Goal: Transaction & Acquisition: Purchase product/service

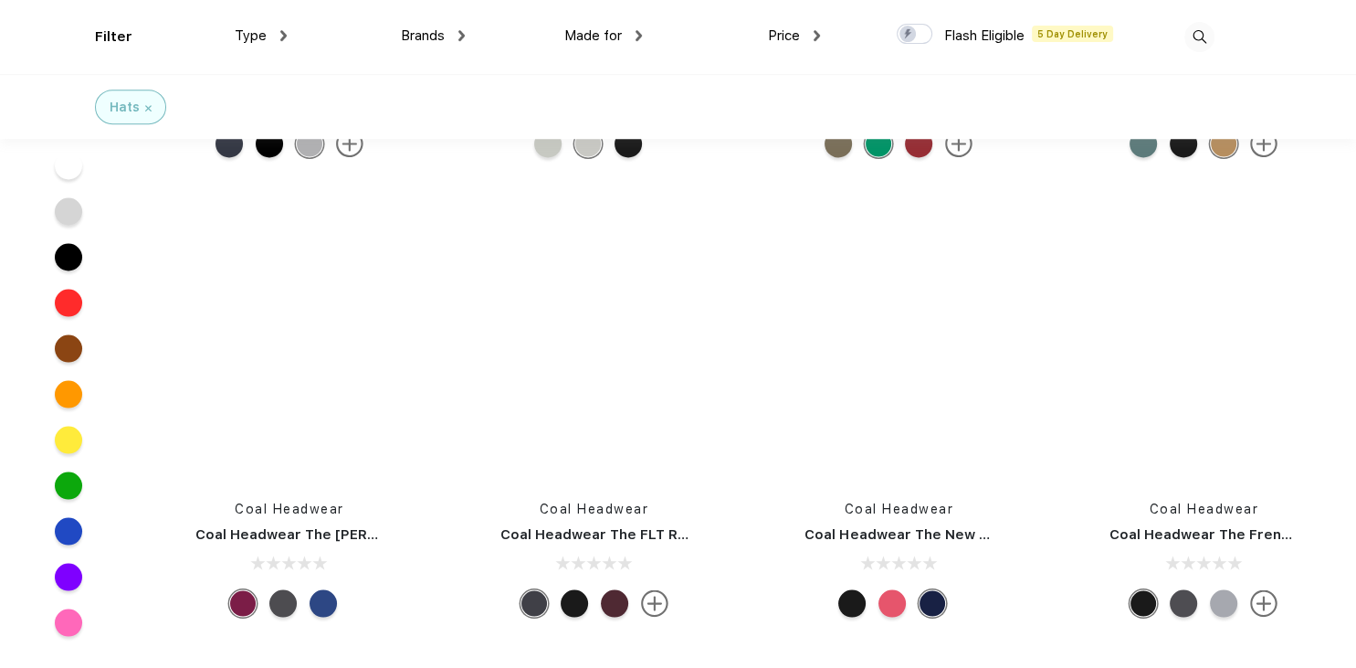
scroll to position [10029, 0]
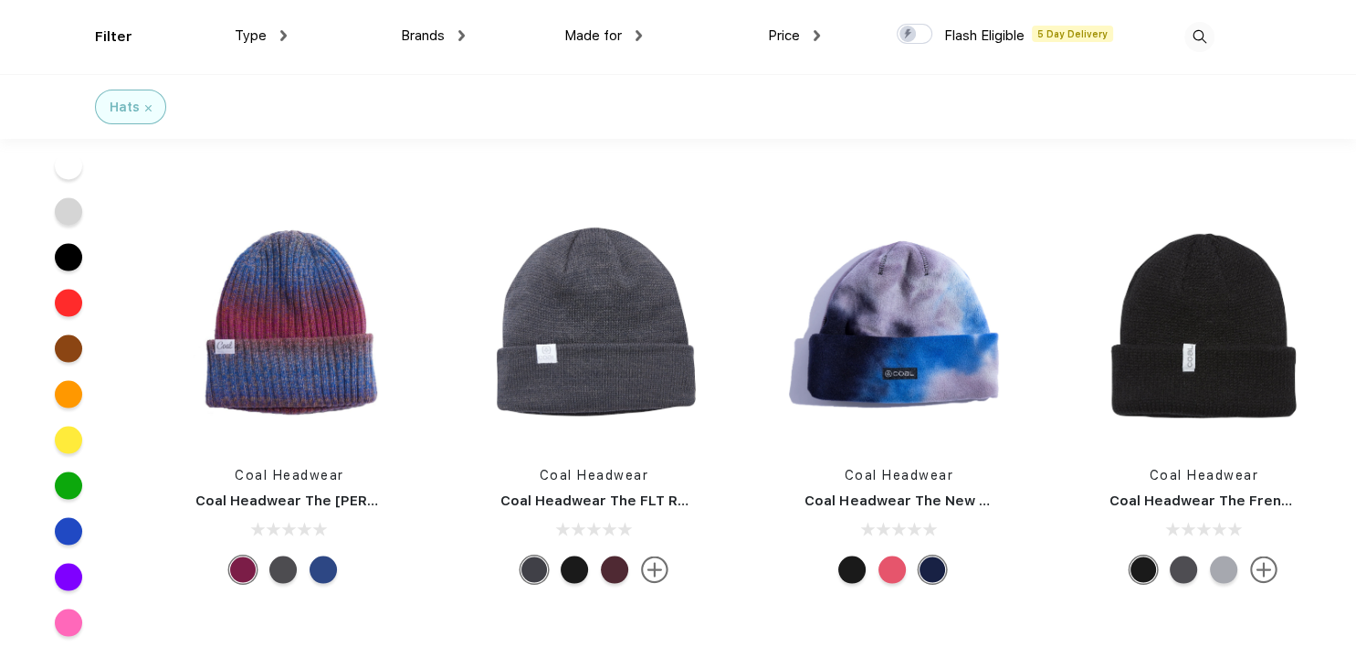
click at [887, 574] on div at bounding box center [891, 568] width 27 height 27
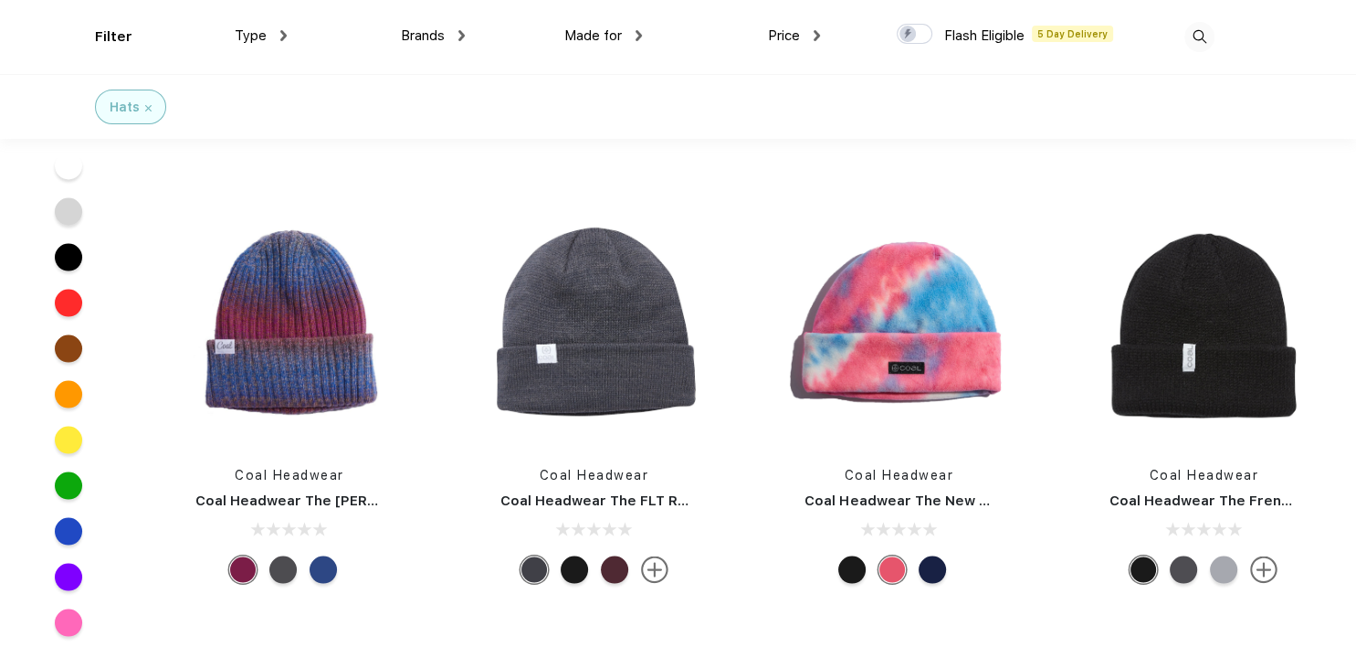
click at [857, 571] on div at bounding box center [851, 568] width 27 height 27
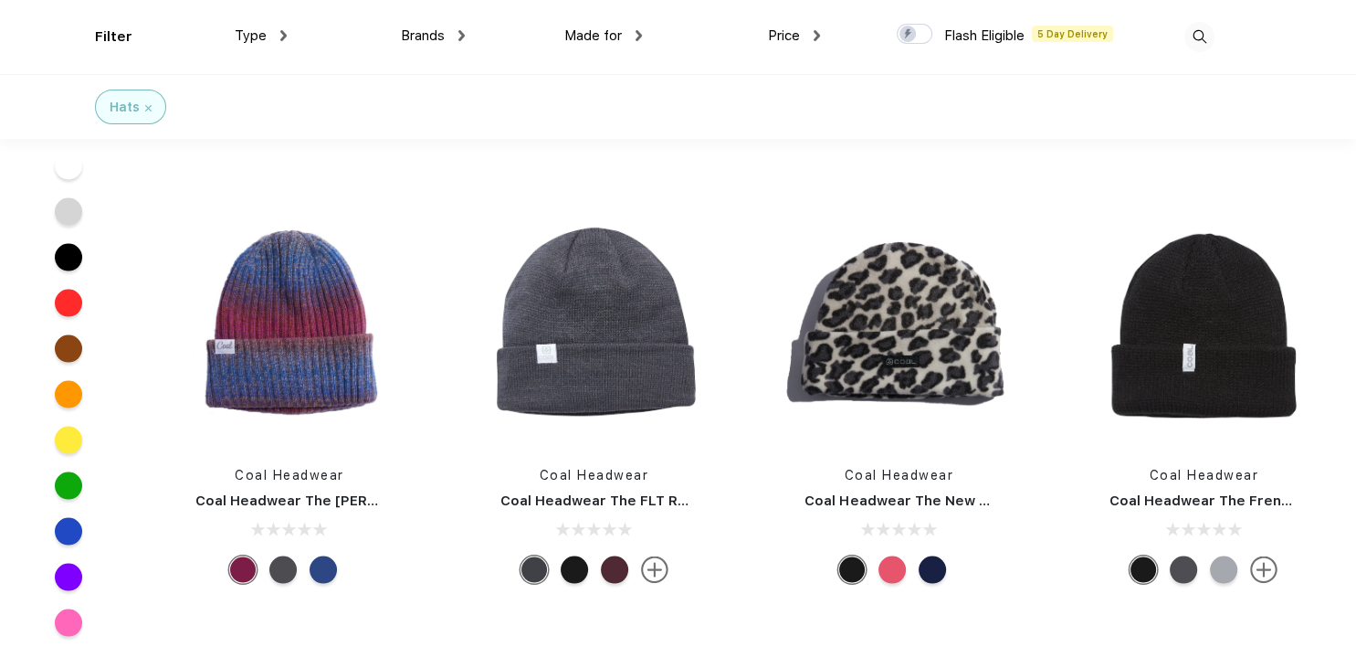
click at [930, 570] on div at bounding box center [932, 568] width 27 height 27
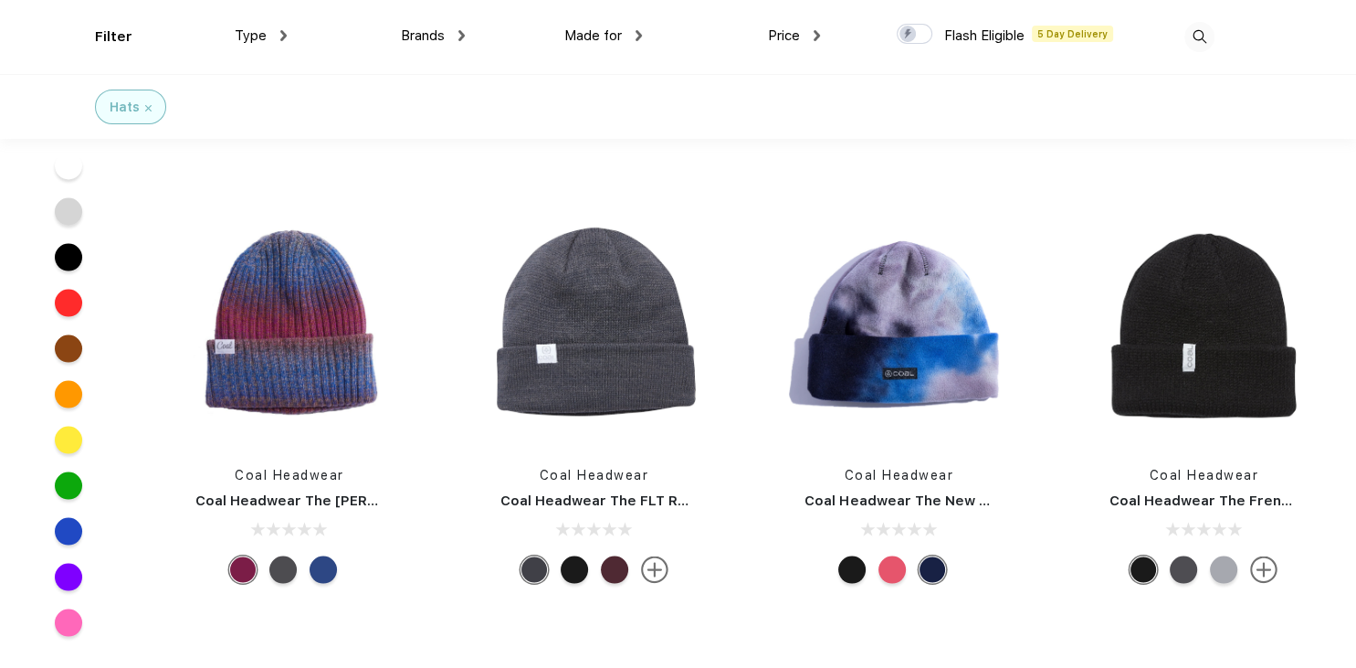
click at [276, 574] on div at bounding box center [282, 568] width 27 height 27
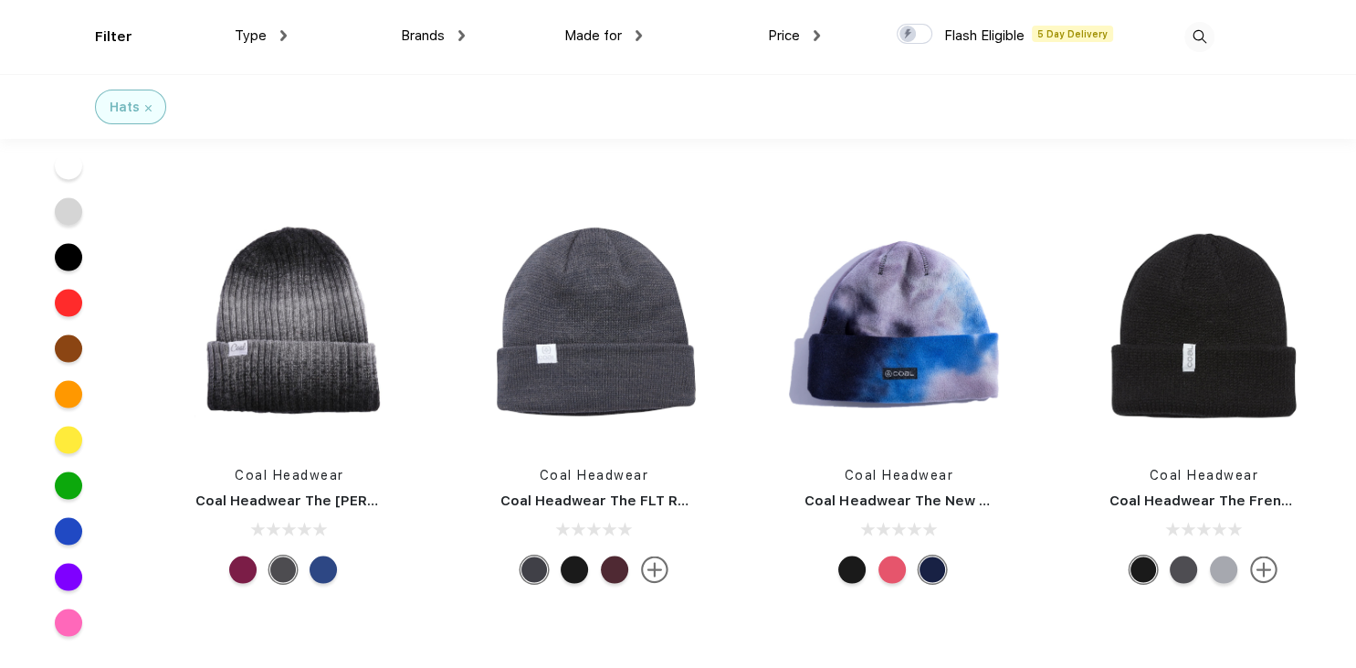
click at [323, 576] on div at bounding box center [323, 568] width 27 height 27
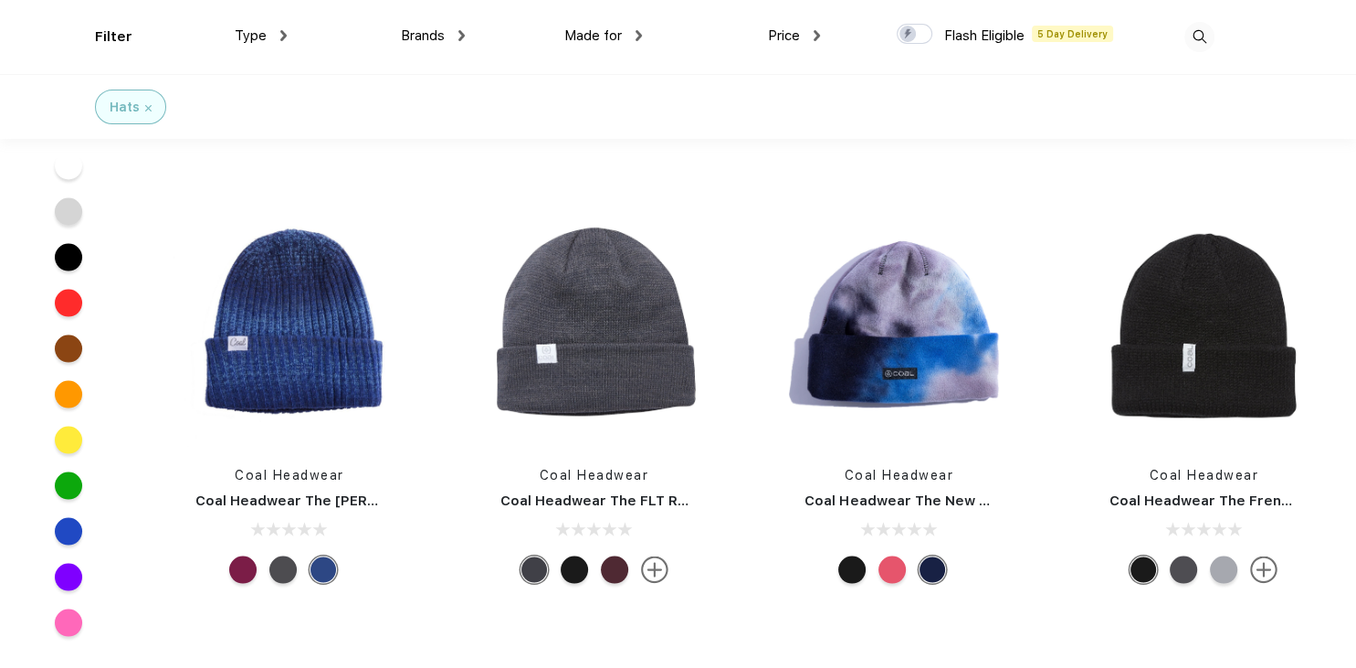
click at [244, 568] on div at bounding box center [242, 568] width 27 height 27
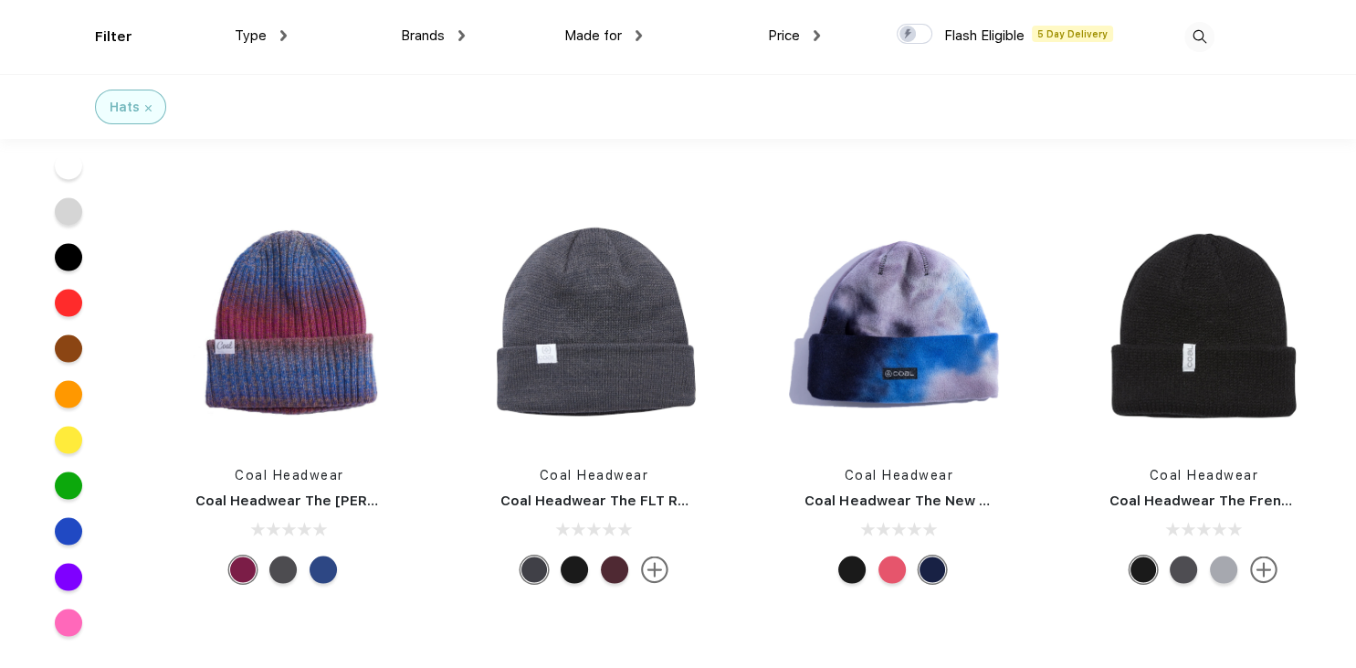
click at [323, 571] on div at bounding box center [323, 568] width 27 height 27
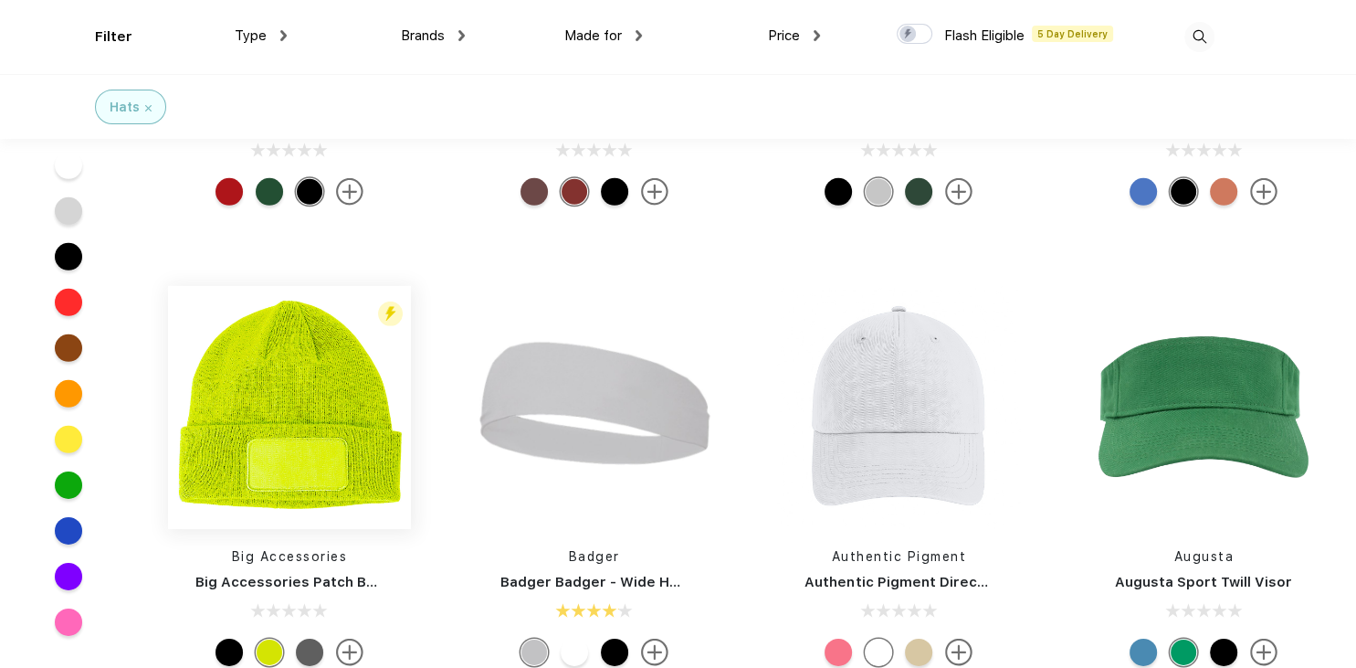
scroll to position [12343, 0]
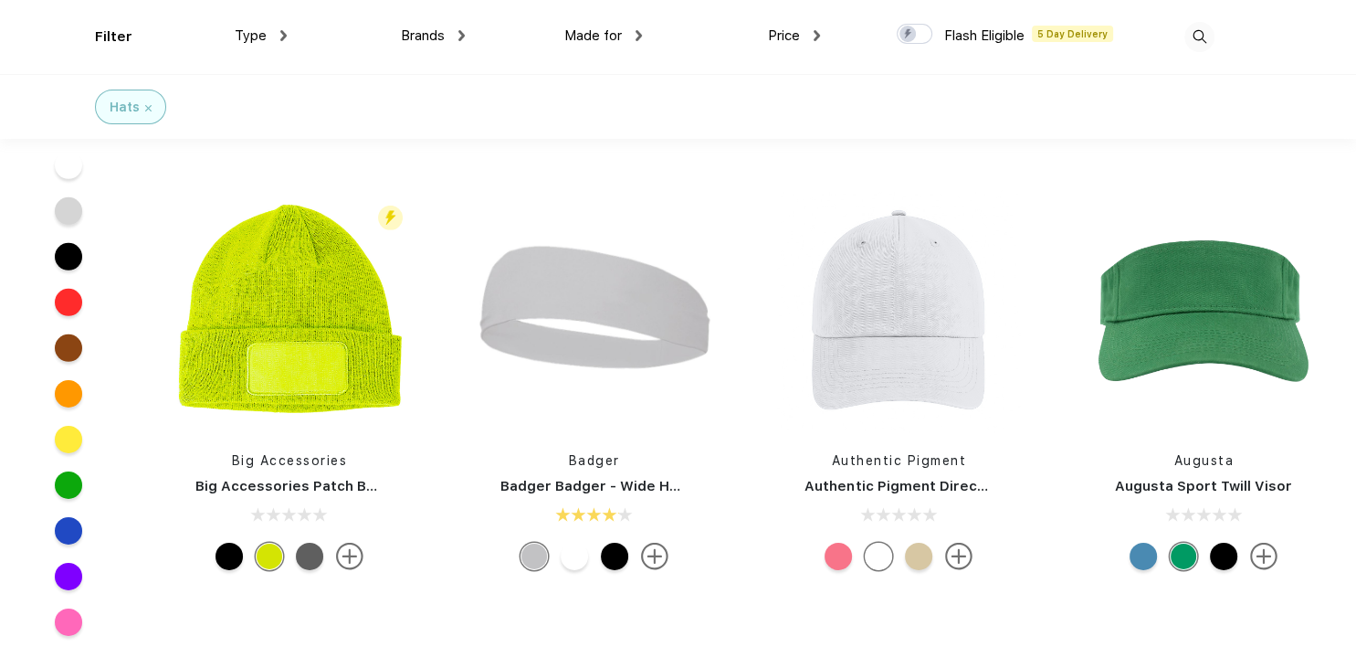
click at [300, 556] on div at bounding box center [309, 555] width 27 height 27
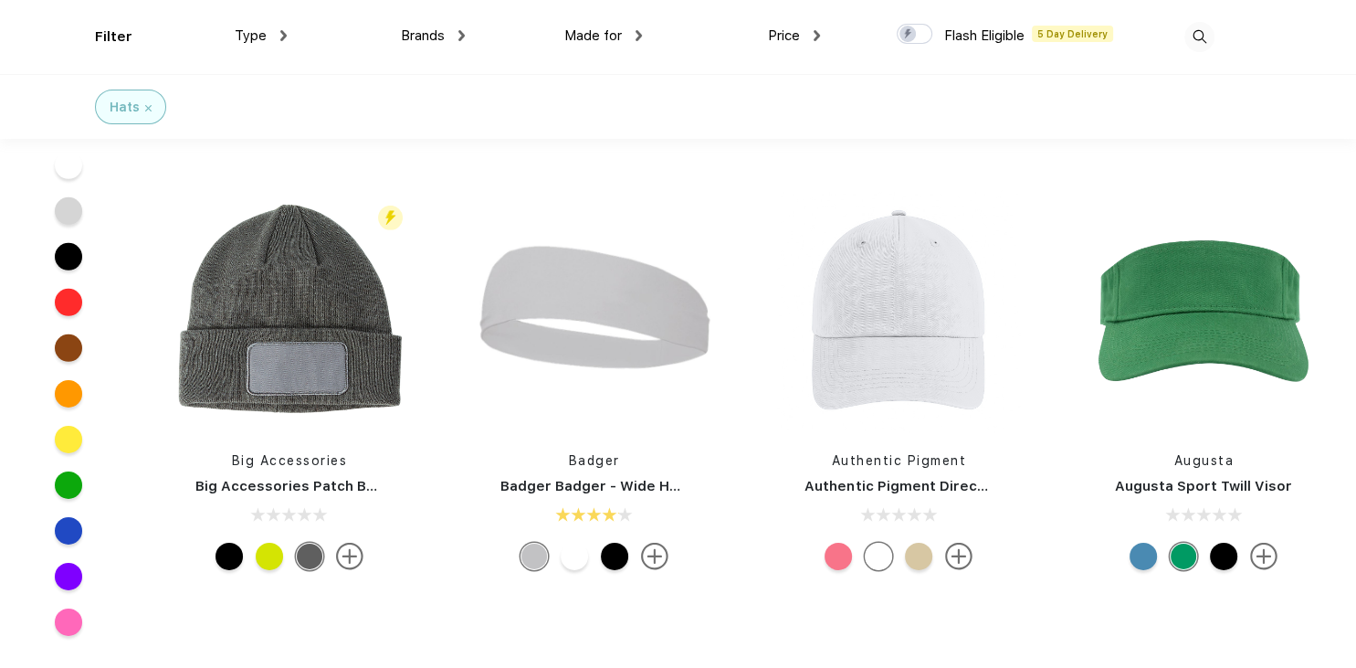
click at [228, 557] on div at bounding box center [229, 555] width 27 height 27
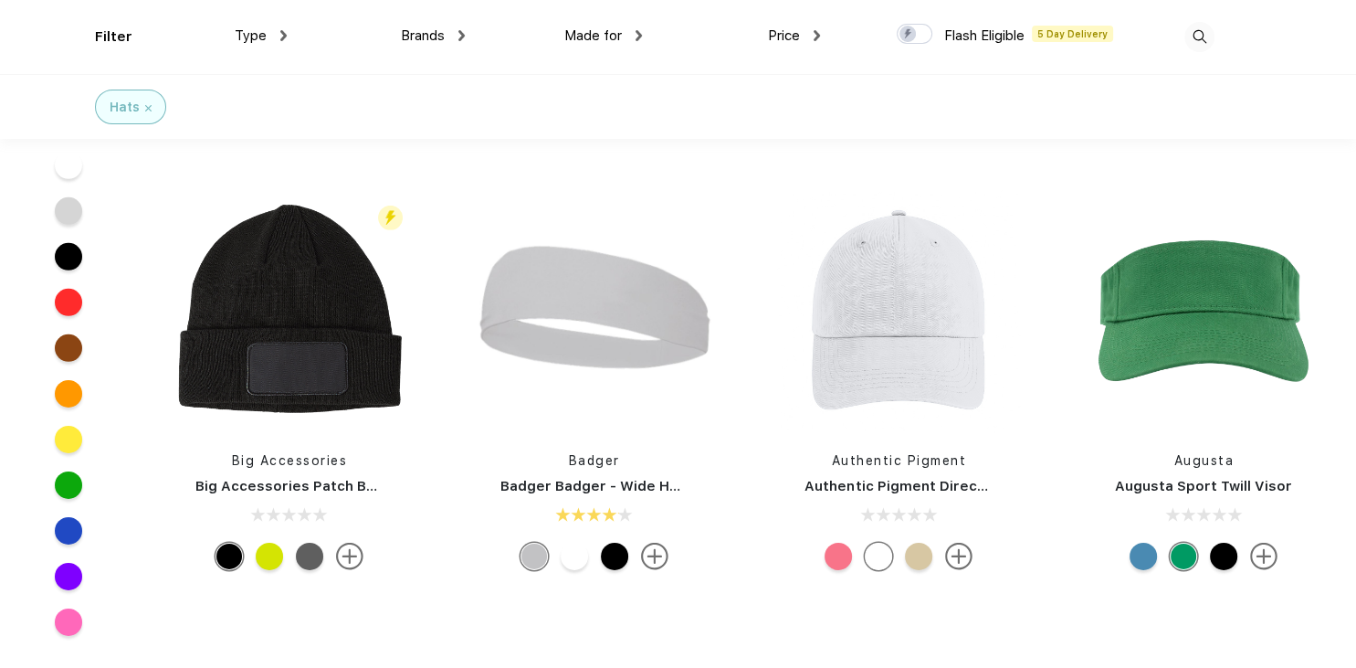
click at [268, 553] on div at bounding box center [269, 555] width 27 height 27
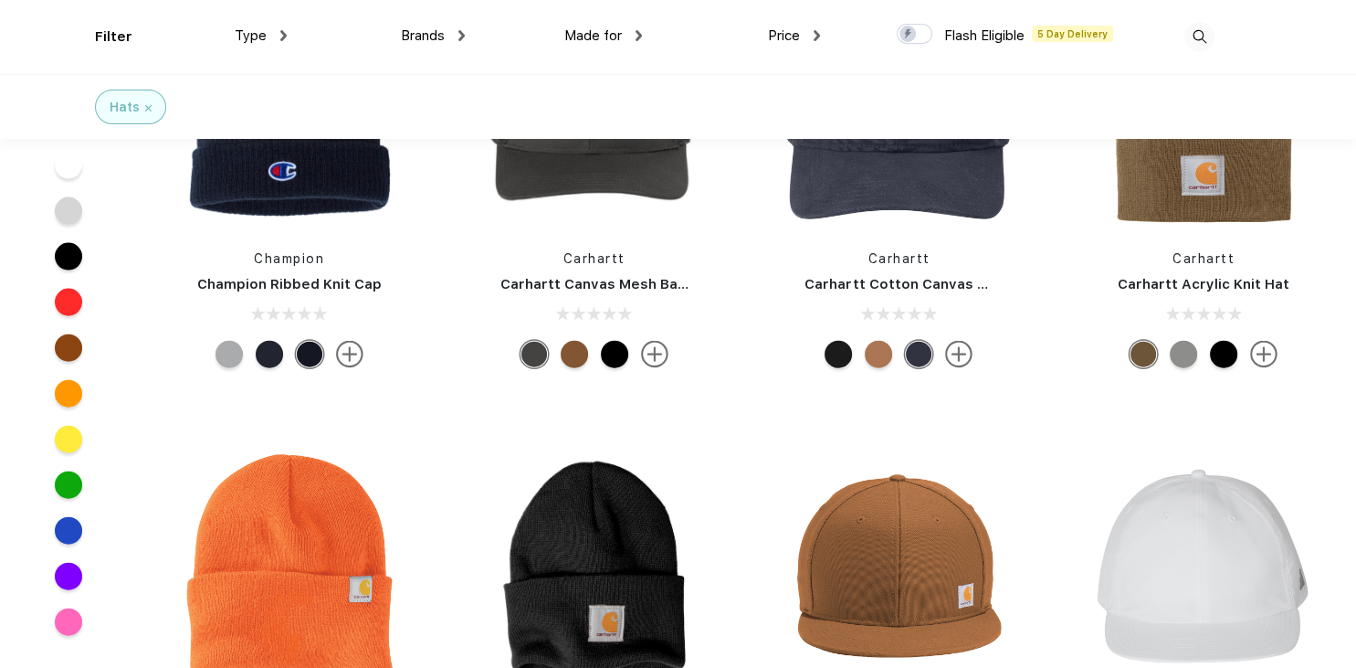
scroll to position [10896, 0]
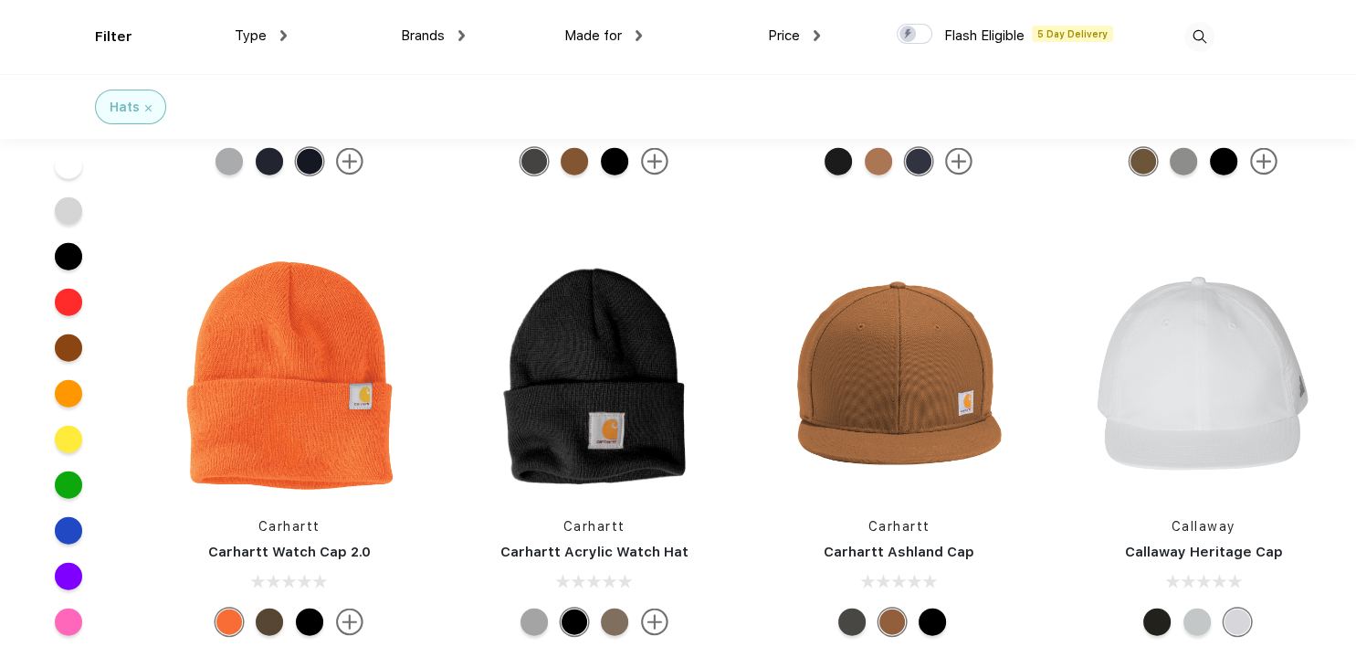
click at [268, 622] on div at bounding box center [269, 621] width 27 height 27
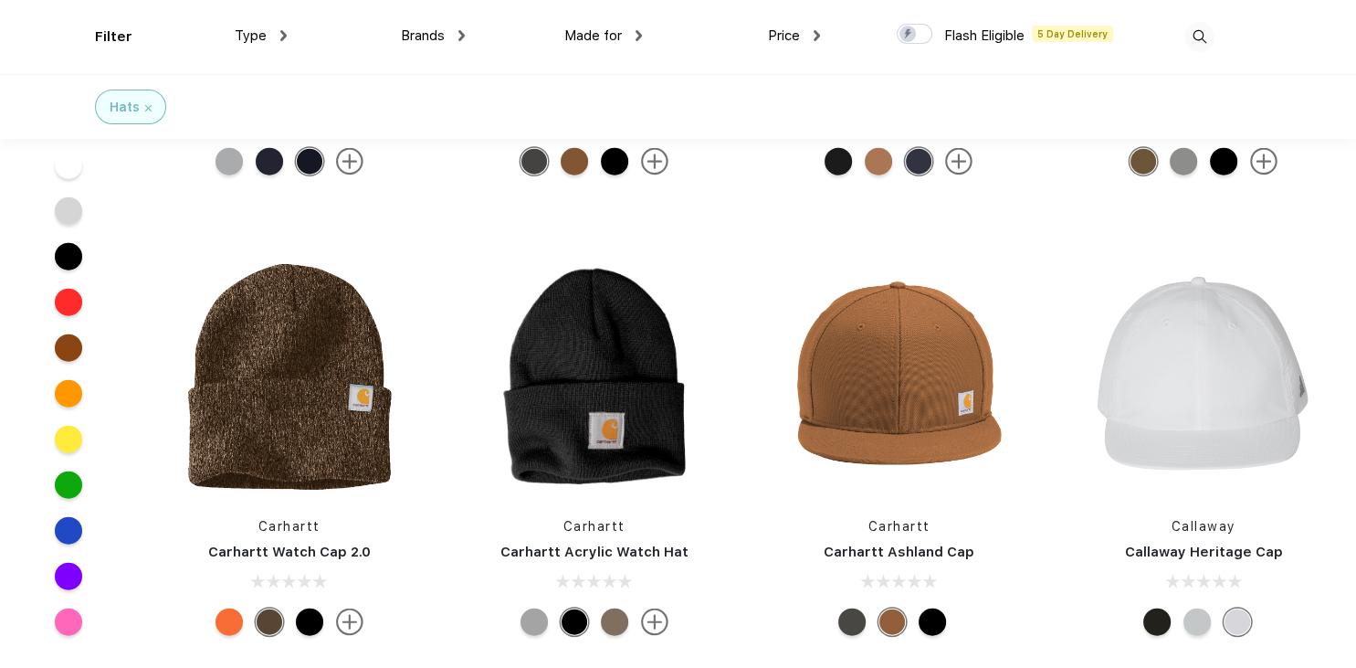
click at [304, 625] on div at bounding box center [309, 621] width 27 height 27
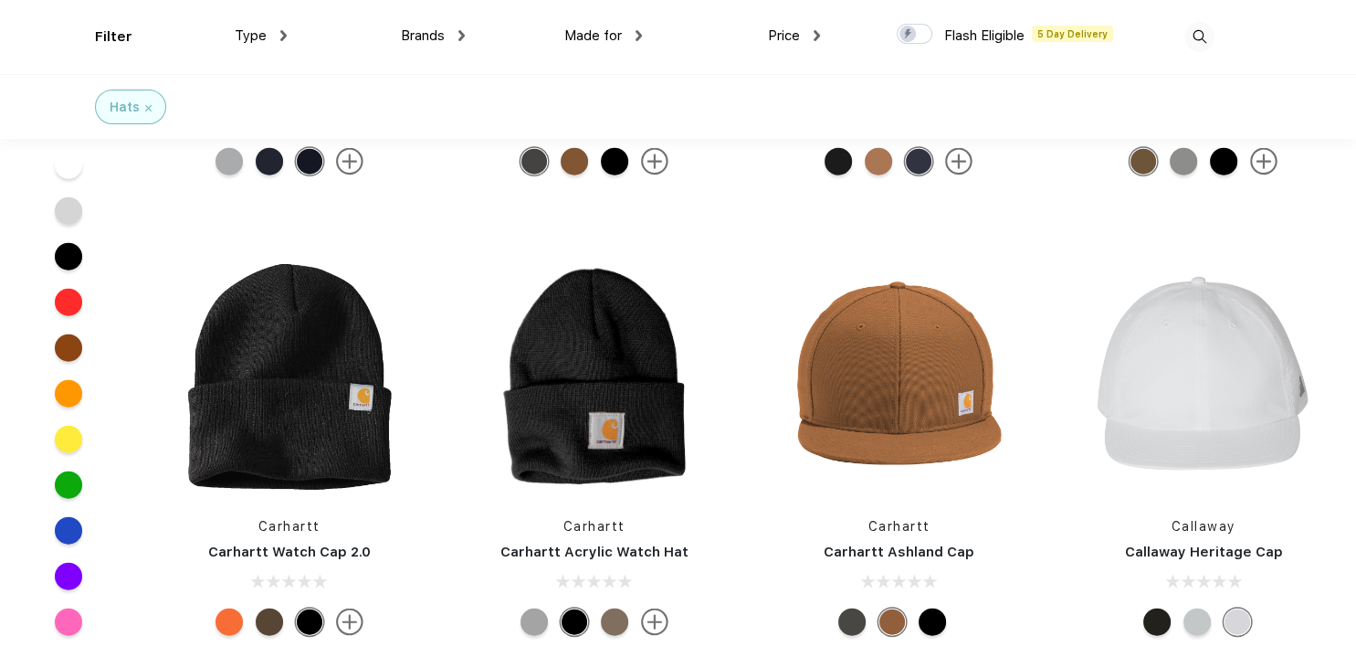
click at [232, 616] on div at bounding box center [229, 621] width 27 height 27
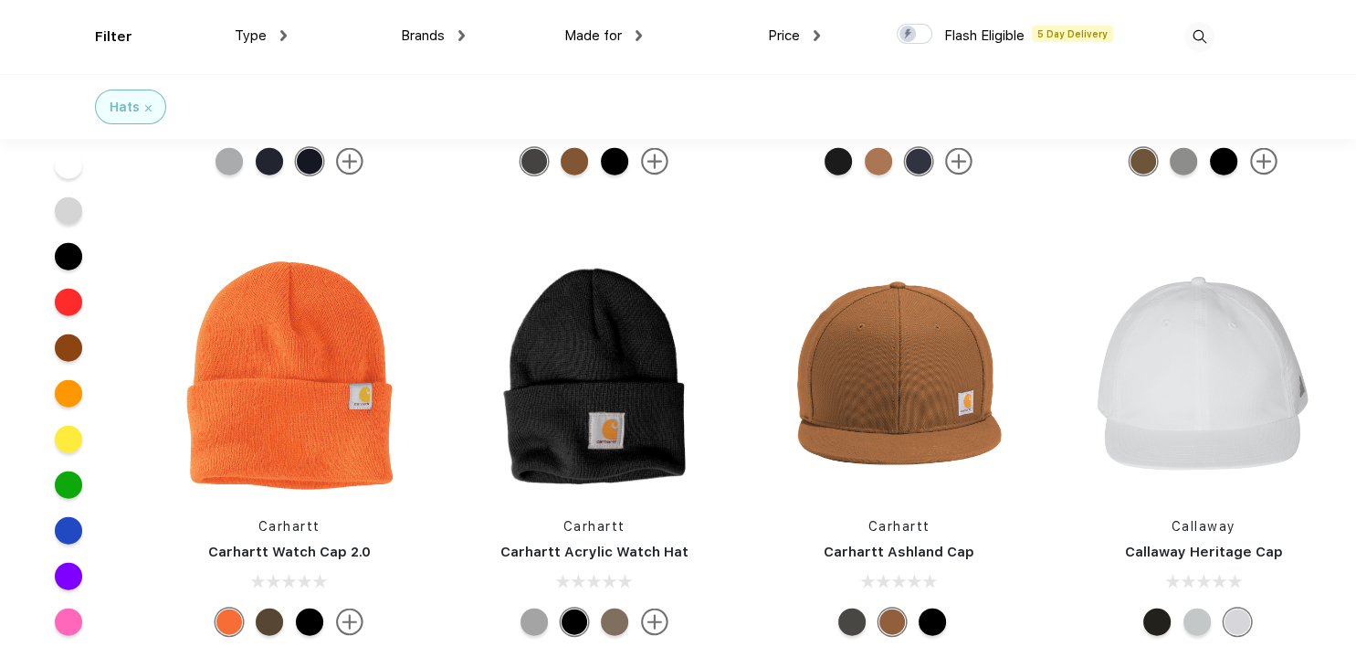
click at [612, 617] on div at bounding box center [614, 621] width 27 height 27
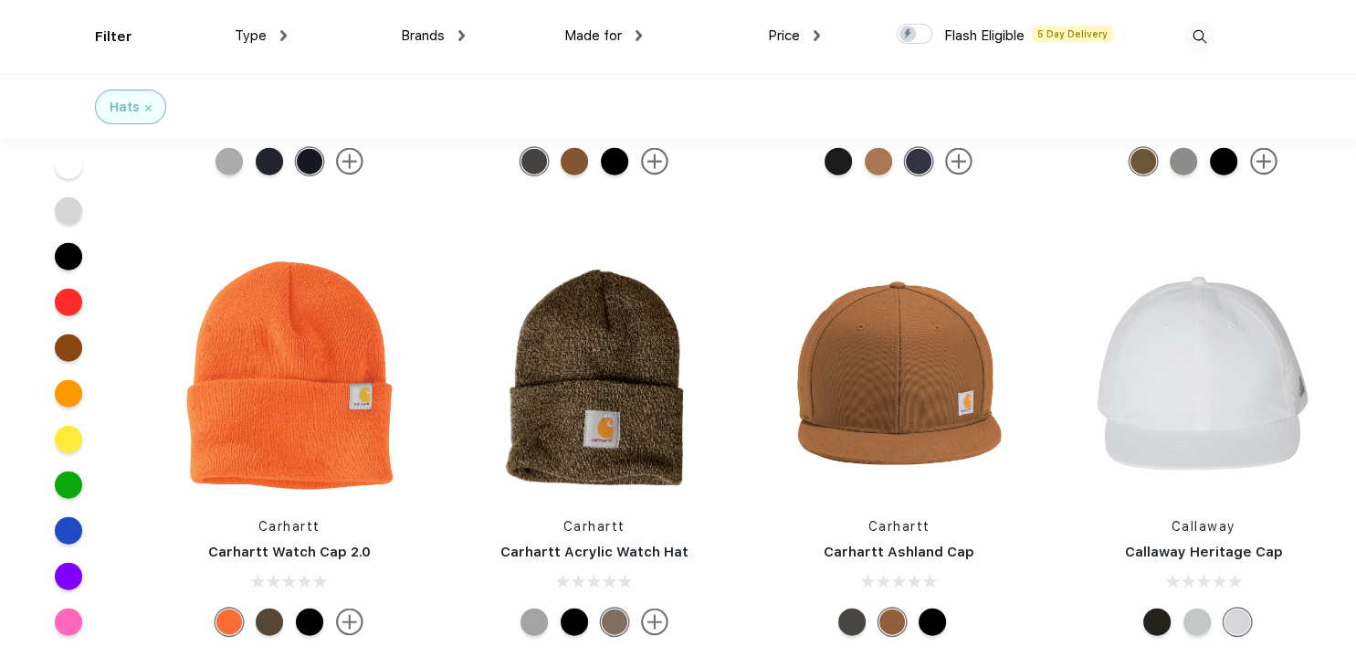
click at [527, 623] on div at bounding box center [534, 621] width 27 height 27
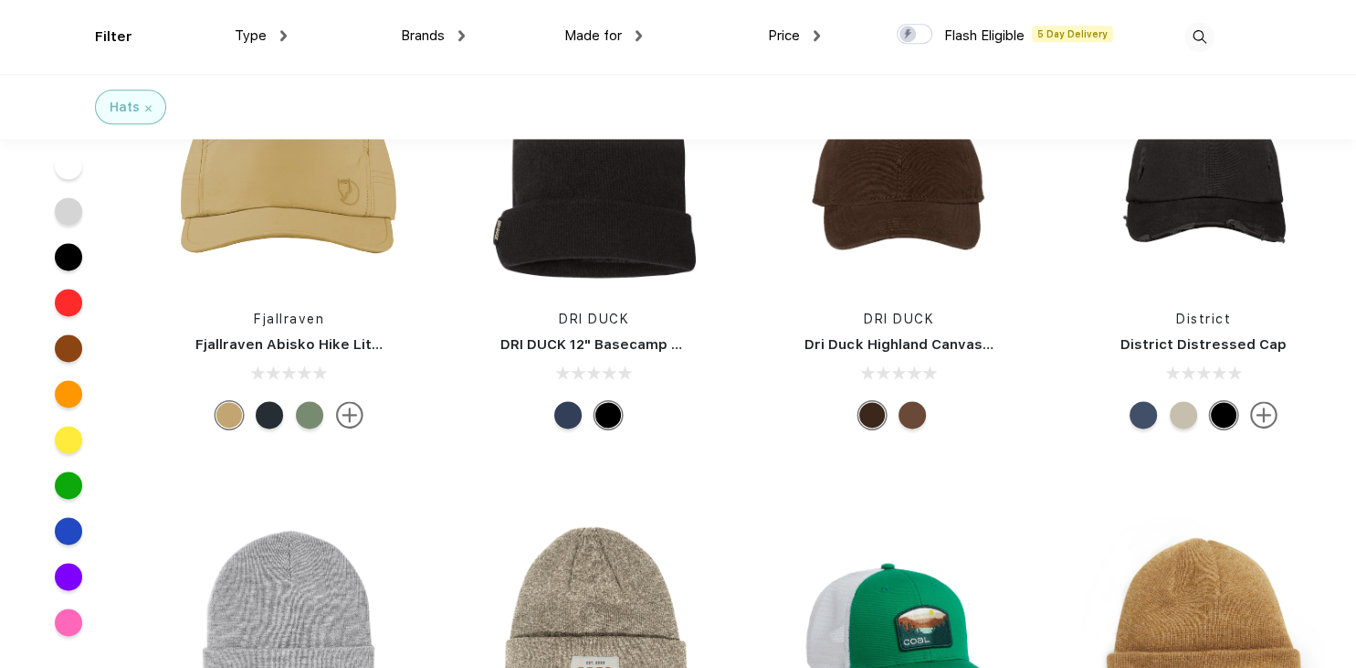
scroll to position [9450, 0]
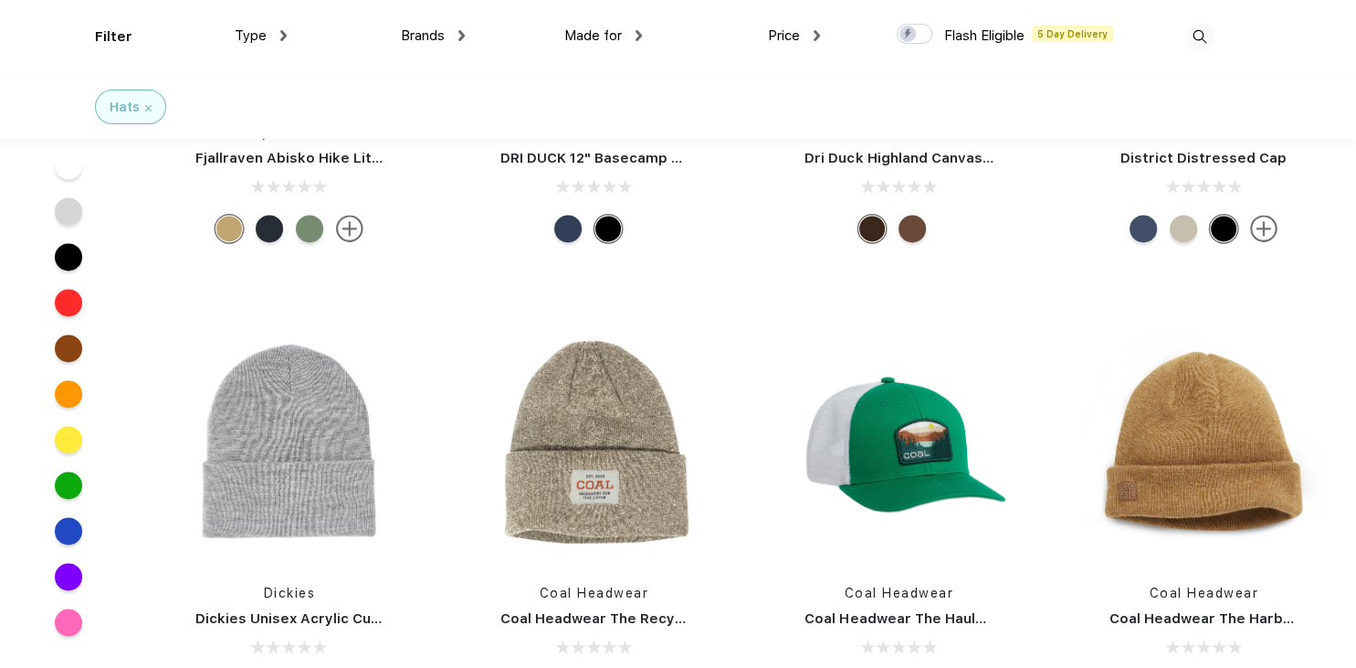
click at [791, 35] on span "Price" at bounding box center [784, 35] width 32 height 16
click at [780, 31] on span "Price" at bounding box center [784, 35] width 32 height 16
click at [814, 31] on img at bounding box center [817, 35] width 6 height 11
click at [791, 163] on img at bounding box center [790, 163] width 14 height 9
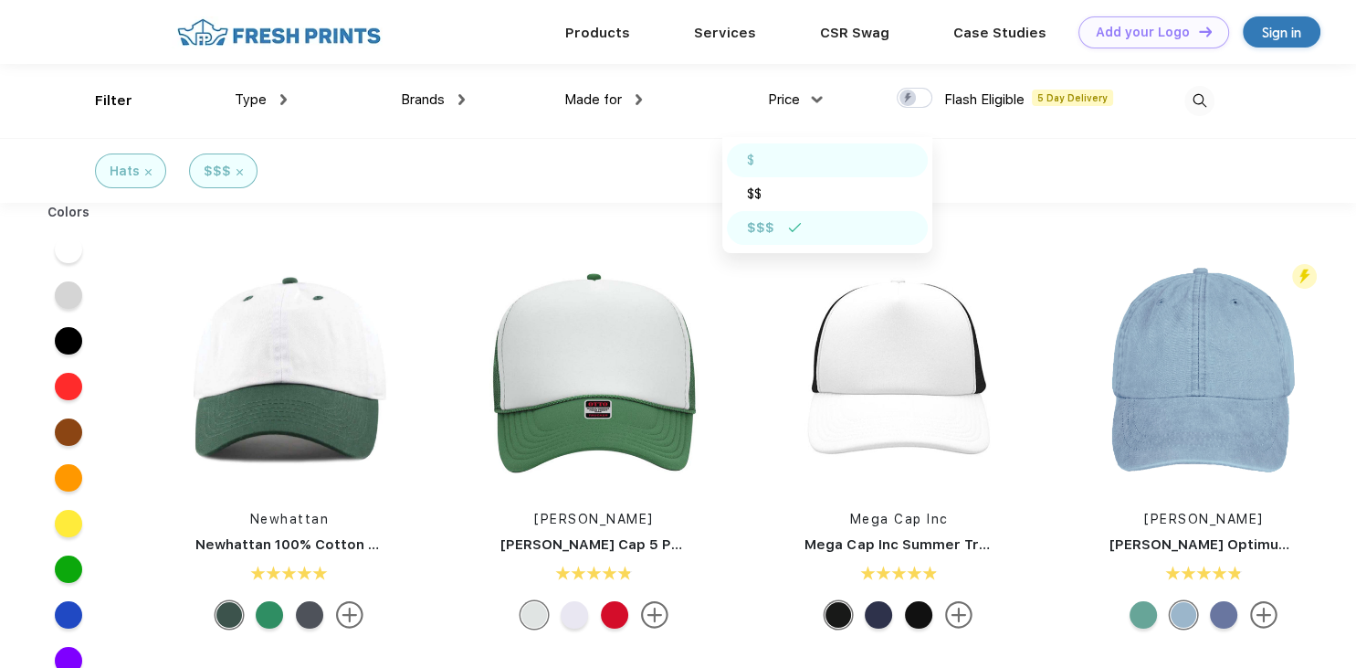
click at [769, 164] on img at bounding box center [775, 159] width 14 height 9
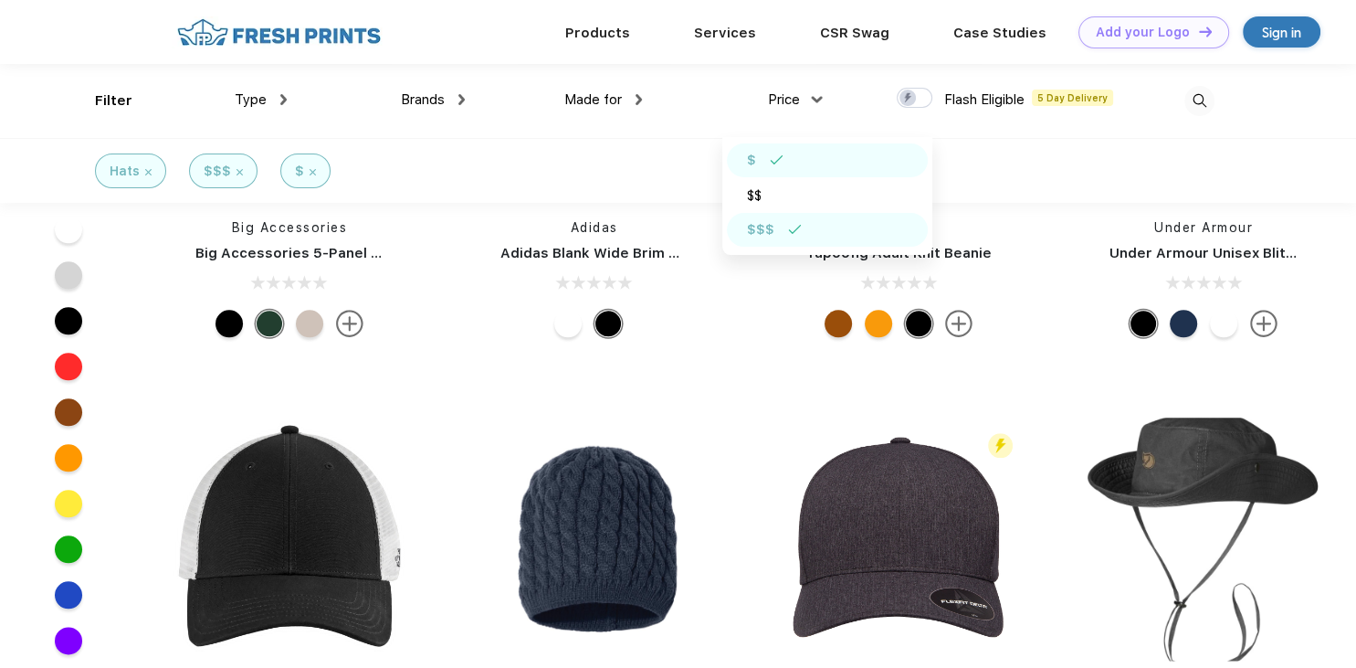
scroll to position [1350, 0]
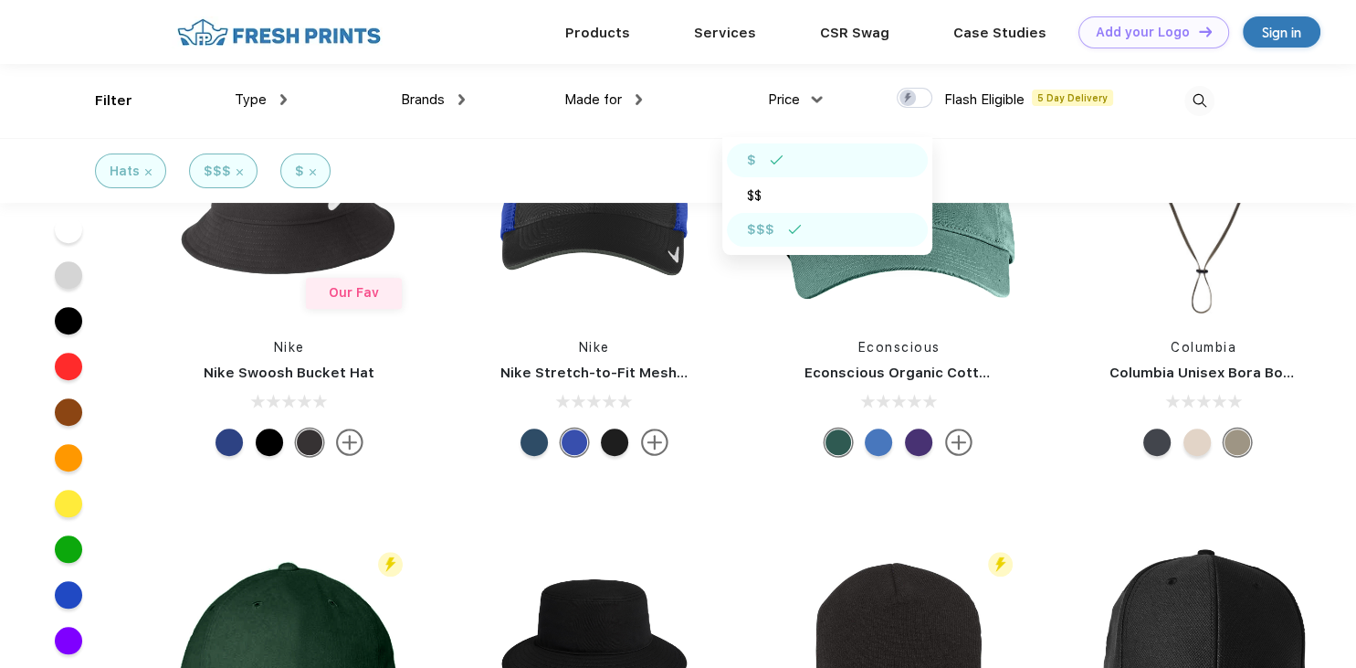
click at [793, 155] on div "$" at bounding box center [827, 160] width 201 height 34
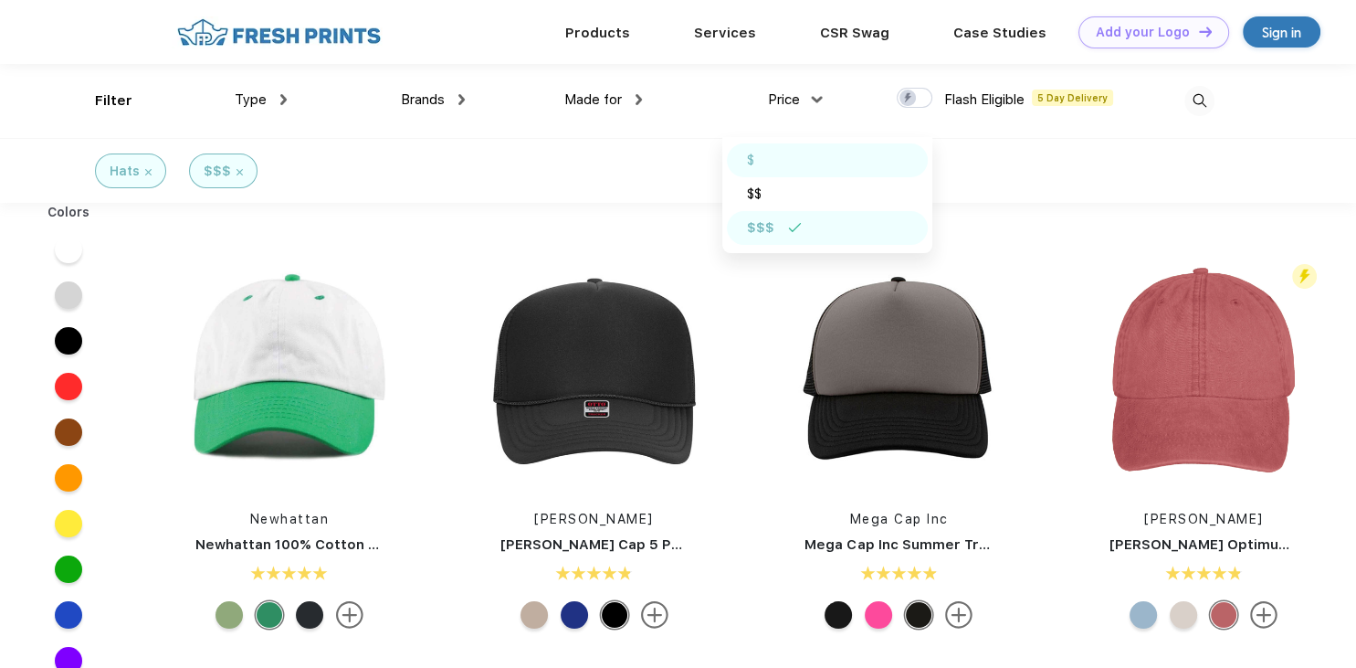
click at [793, 155] on div "$" at bounding box center [827, 160] width 201 height 34
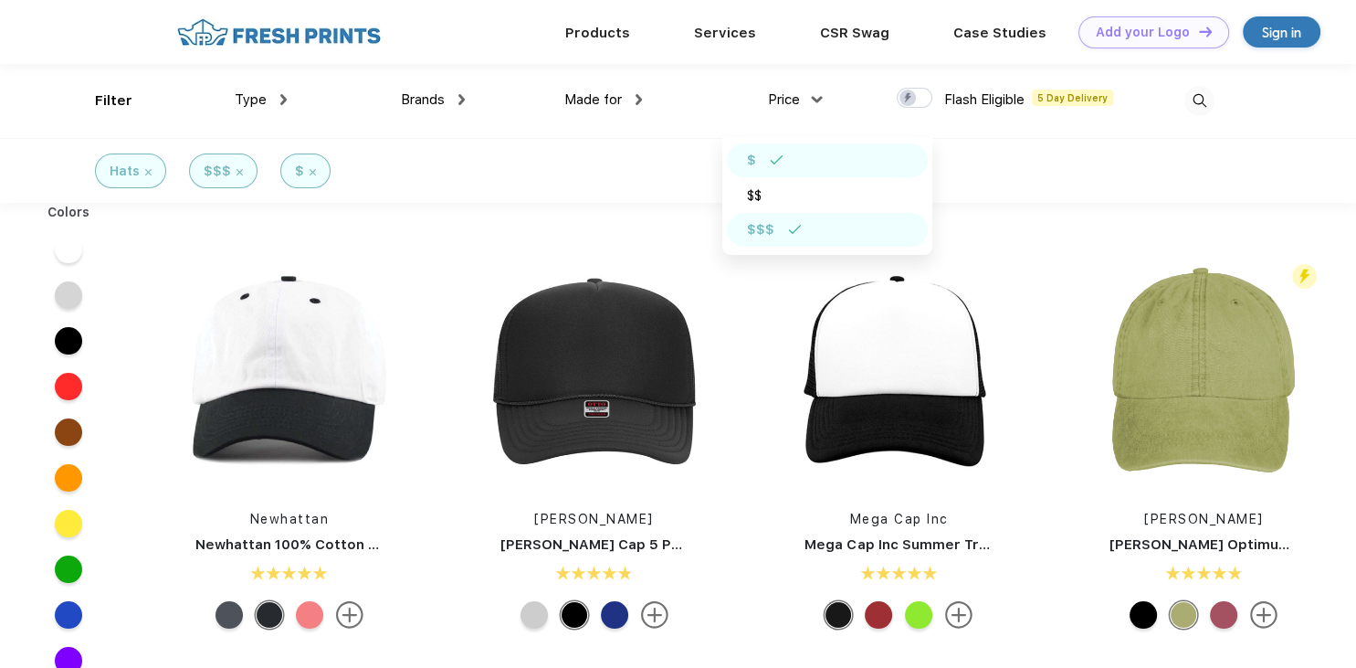
click at [789, 226] on img at bounding box center [795, 229] width 14 height 9
